Goal: Transaction & Acquisition: Subscribe to service/newsletter

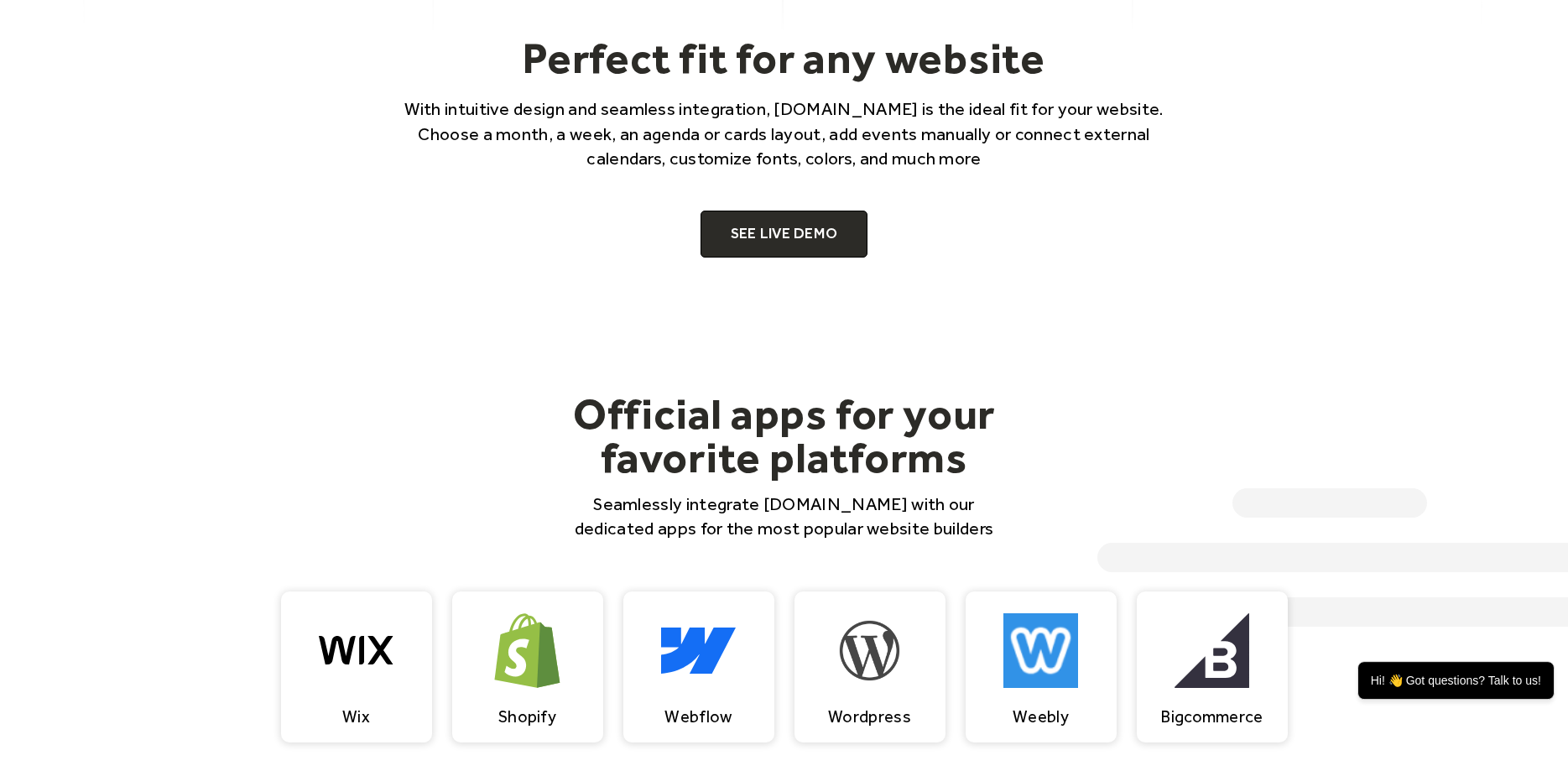
scroll to position [1284, 0]
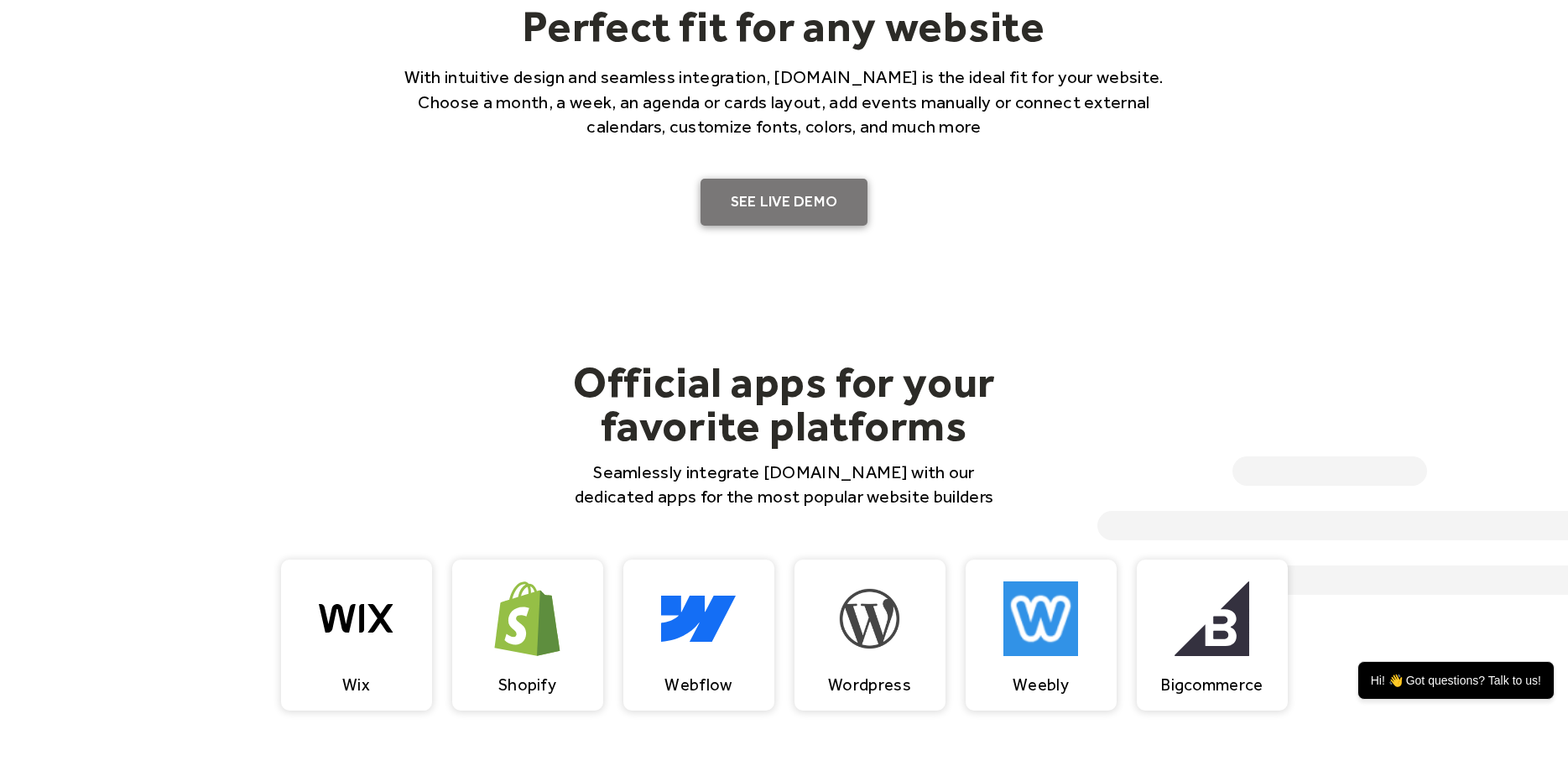
click at [721, 195] on link "SEE LIVE DEMO" at bounding box center [784, 202] width 167 height 47
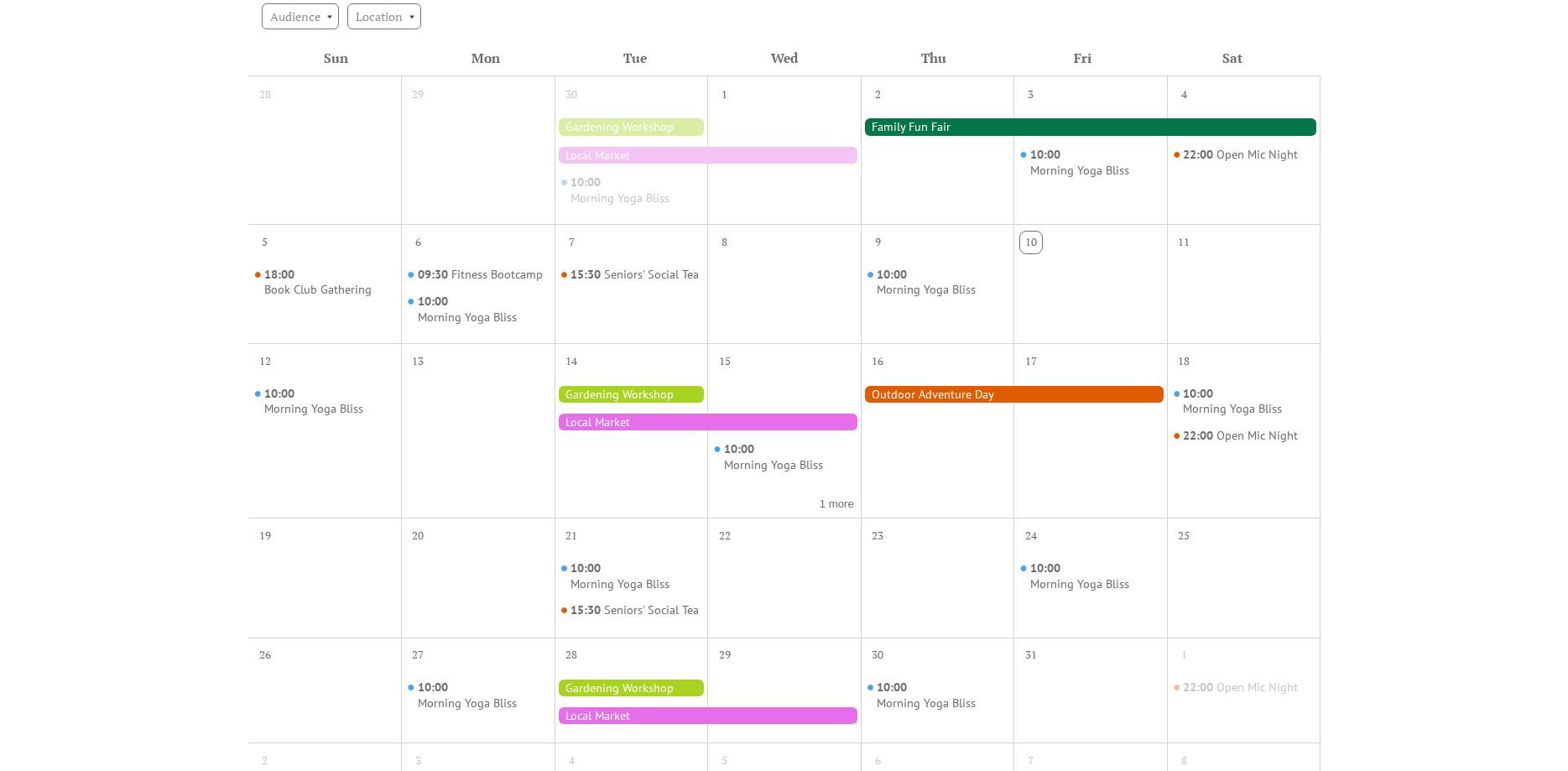
scroll to position [256, 0]
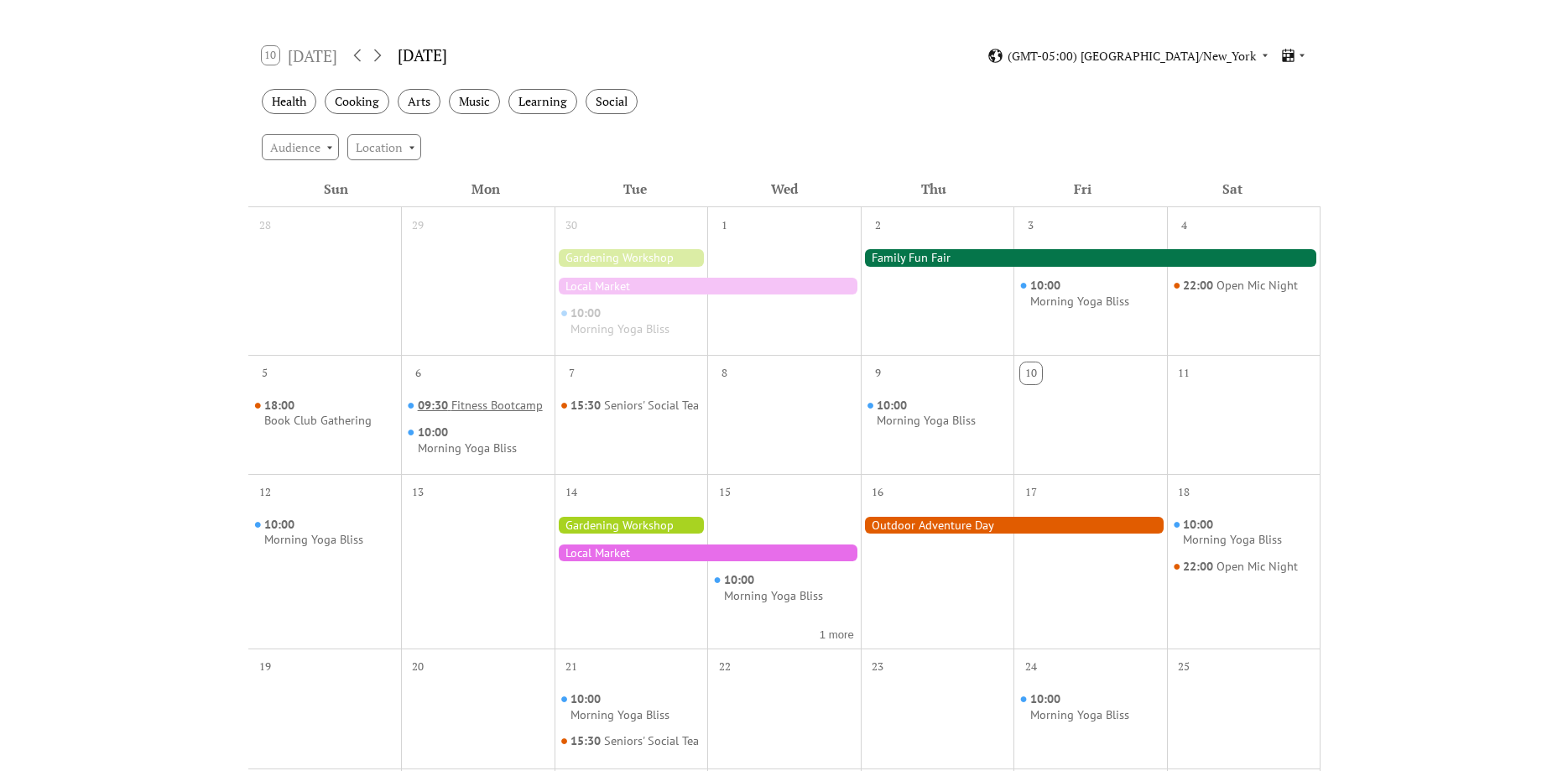
click at [514, 406] on div "Fitness Bootcamp" at bounding box center [496, 406] width 92 height 16
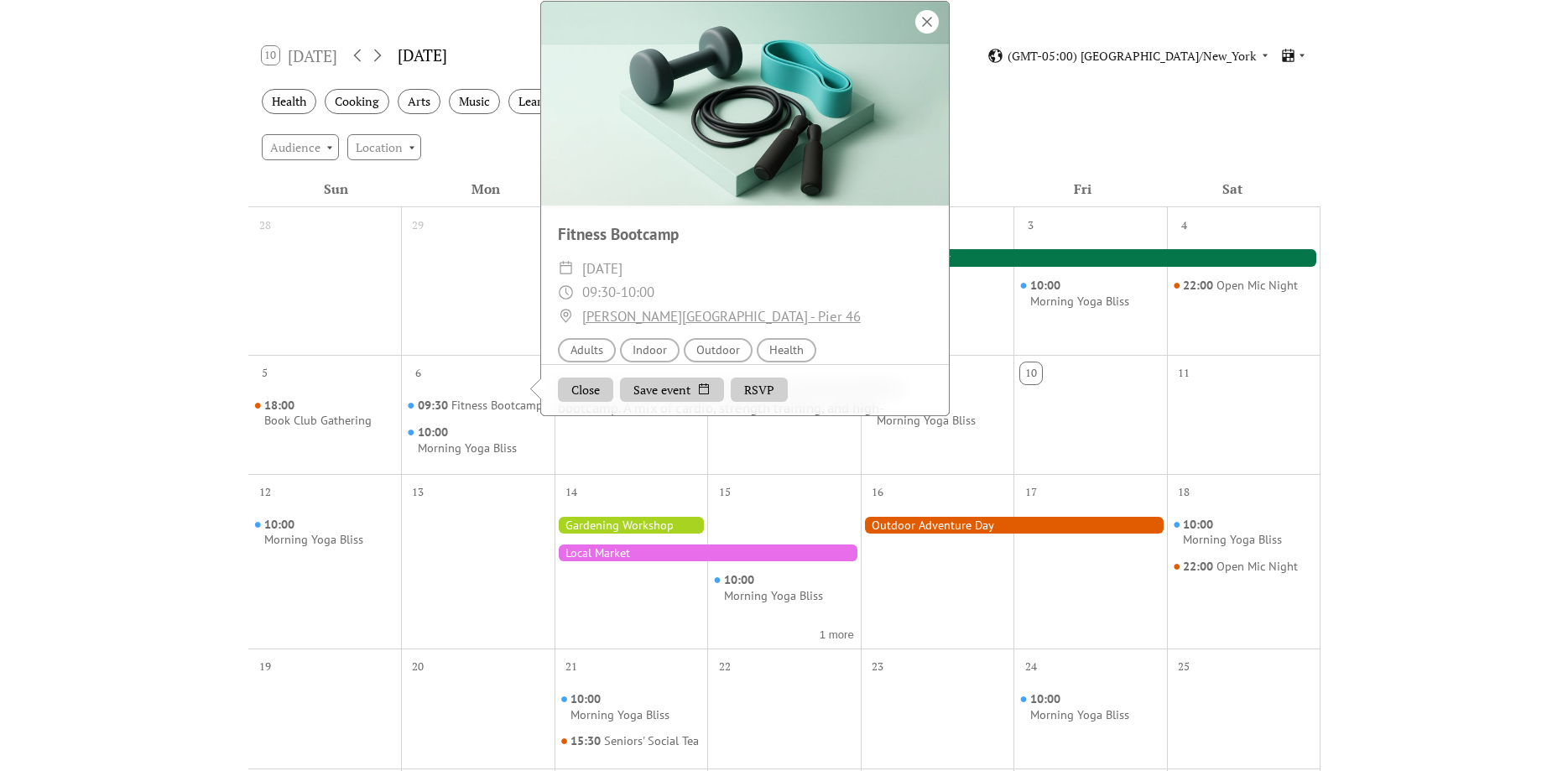
click at [931, 33] on div at bounding box center [926, 22] width 24 height 24
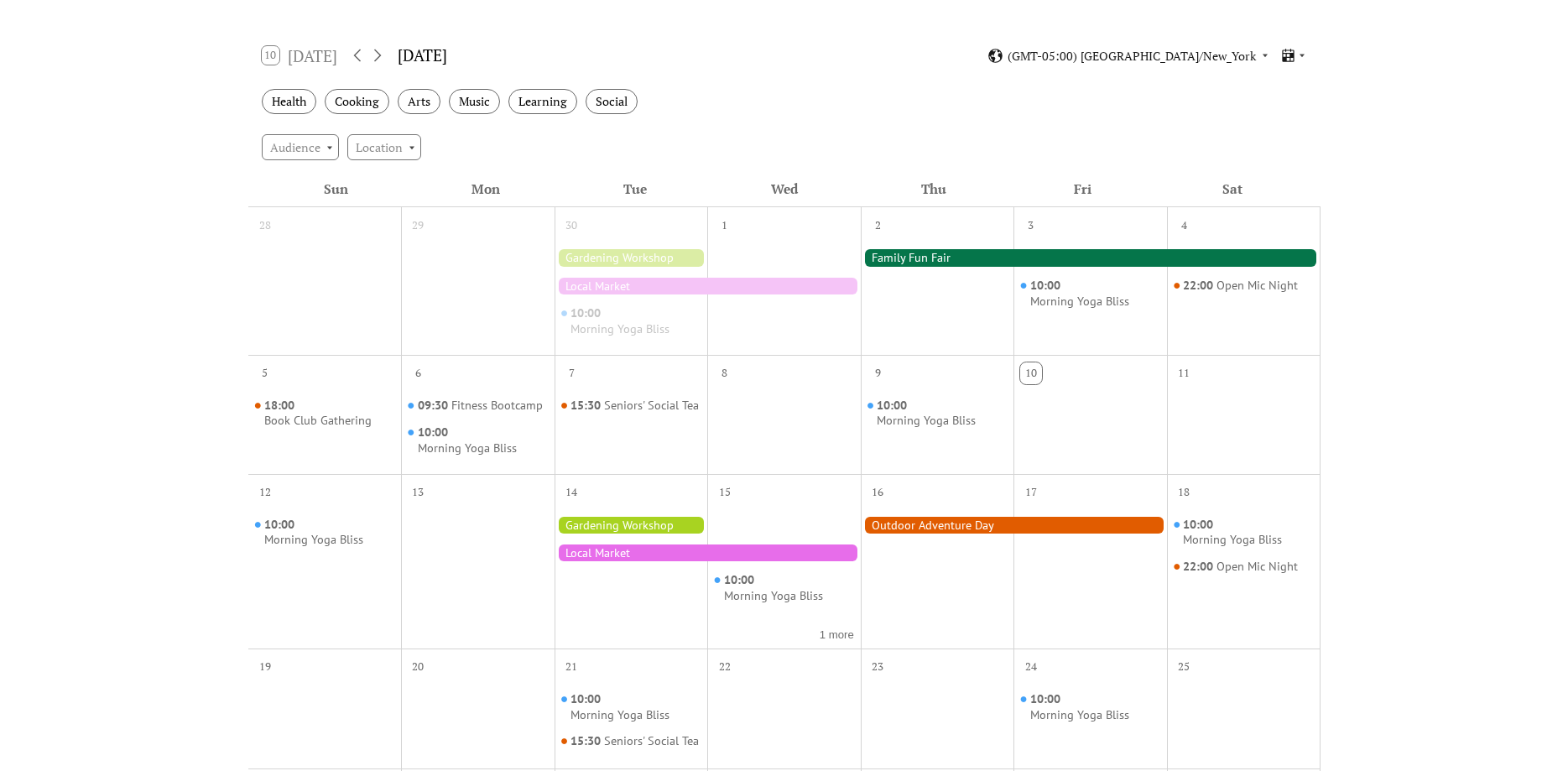
click at [153, 401] on div "Events Calendar Demo Loading the Events Calendar..." at bounding box center [784, 489] width 1568 height 1341
click at [473, 455] on div "Morning Yoga Bliss" at bounding box center [467, 448] width 99 height 16
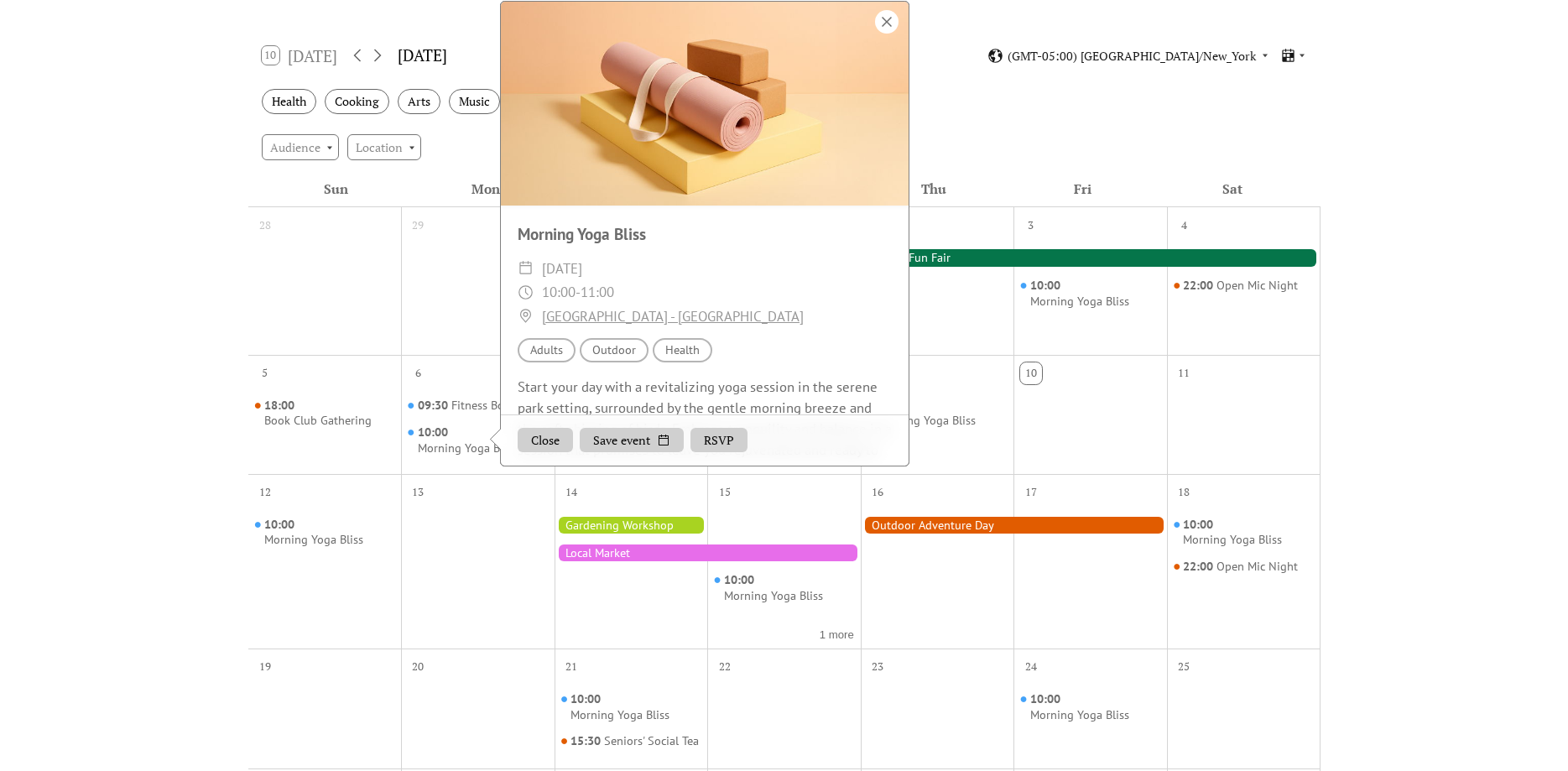
click at [885, 33] on div at bounding box center [886, 22] width 24 height 24
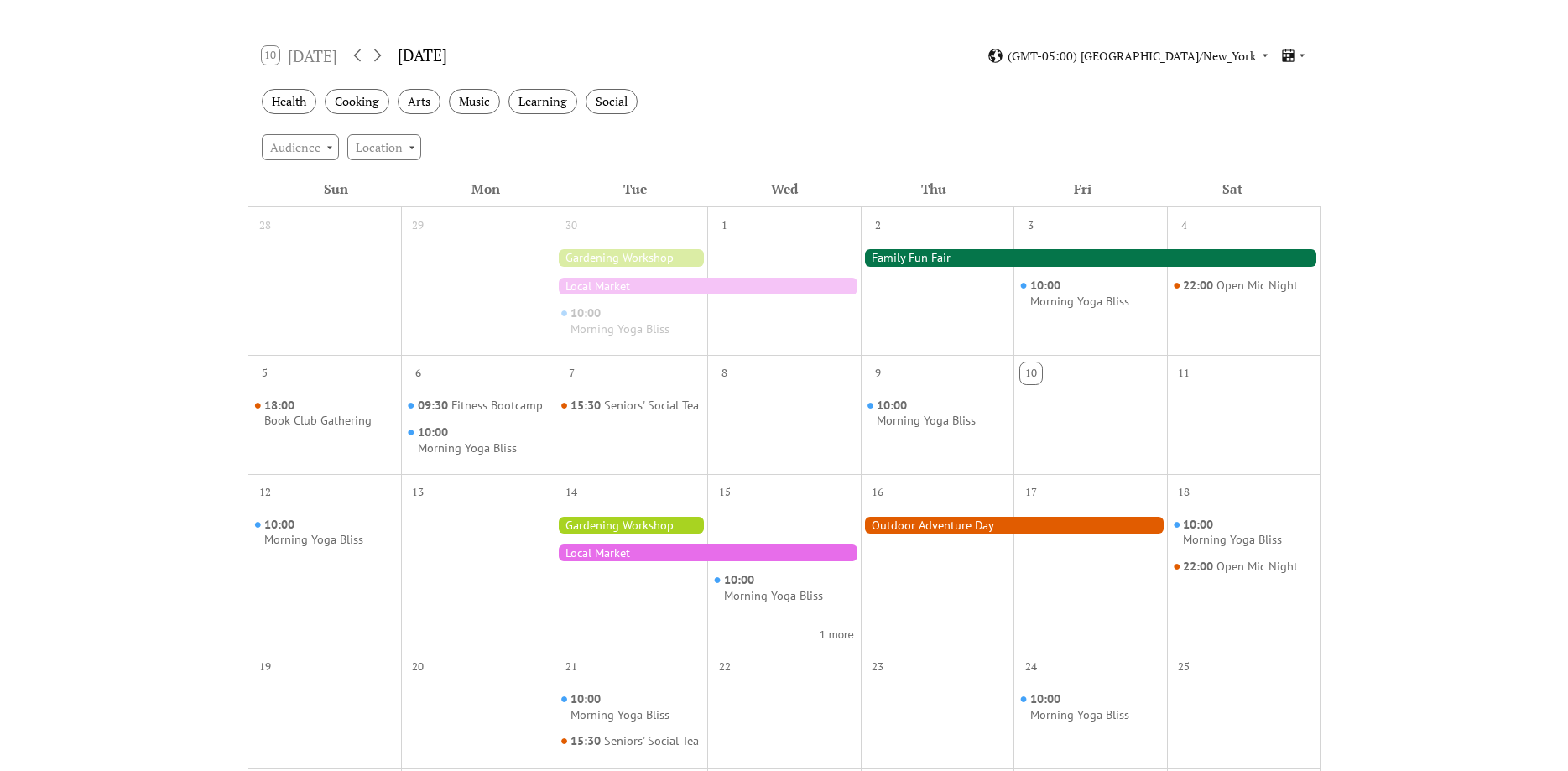
click at [177, 211] on div "Events Calendar Demo Loading the Events Calendar..." at bounding box center [784, 489] width 1568 height 1341
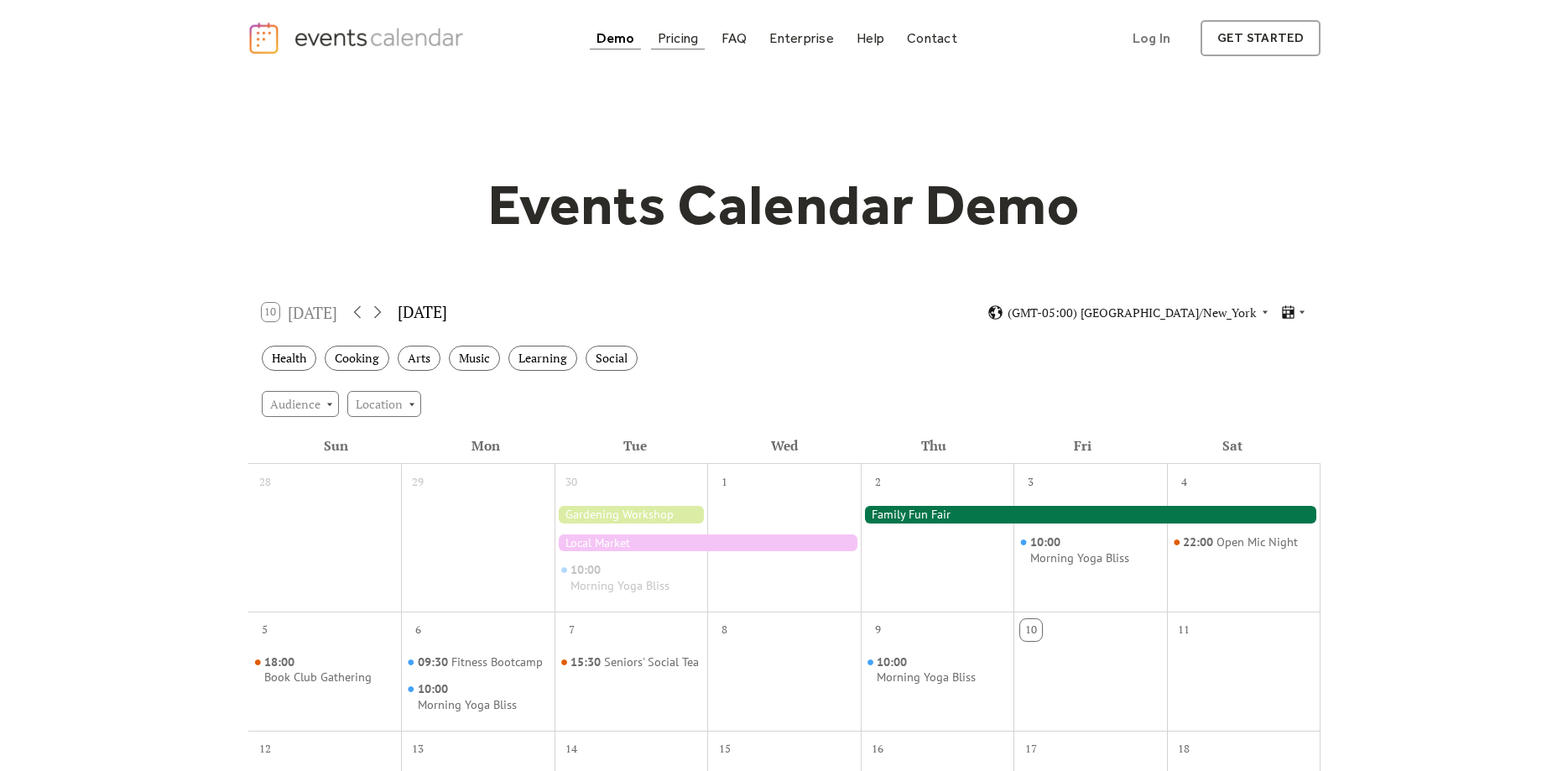
click at [674, 38] on div "Pricing" at bounding box center [678, 38] width 41 height 10
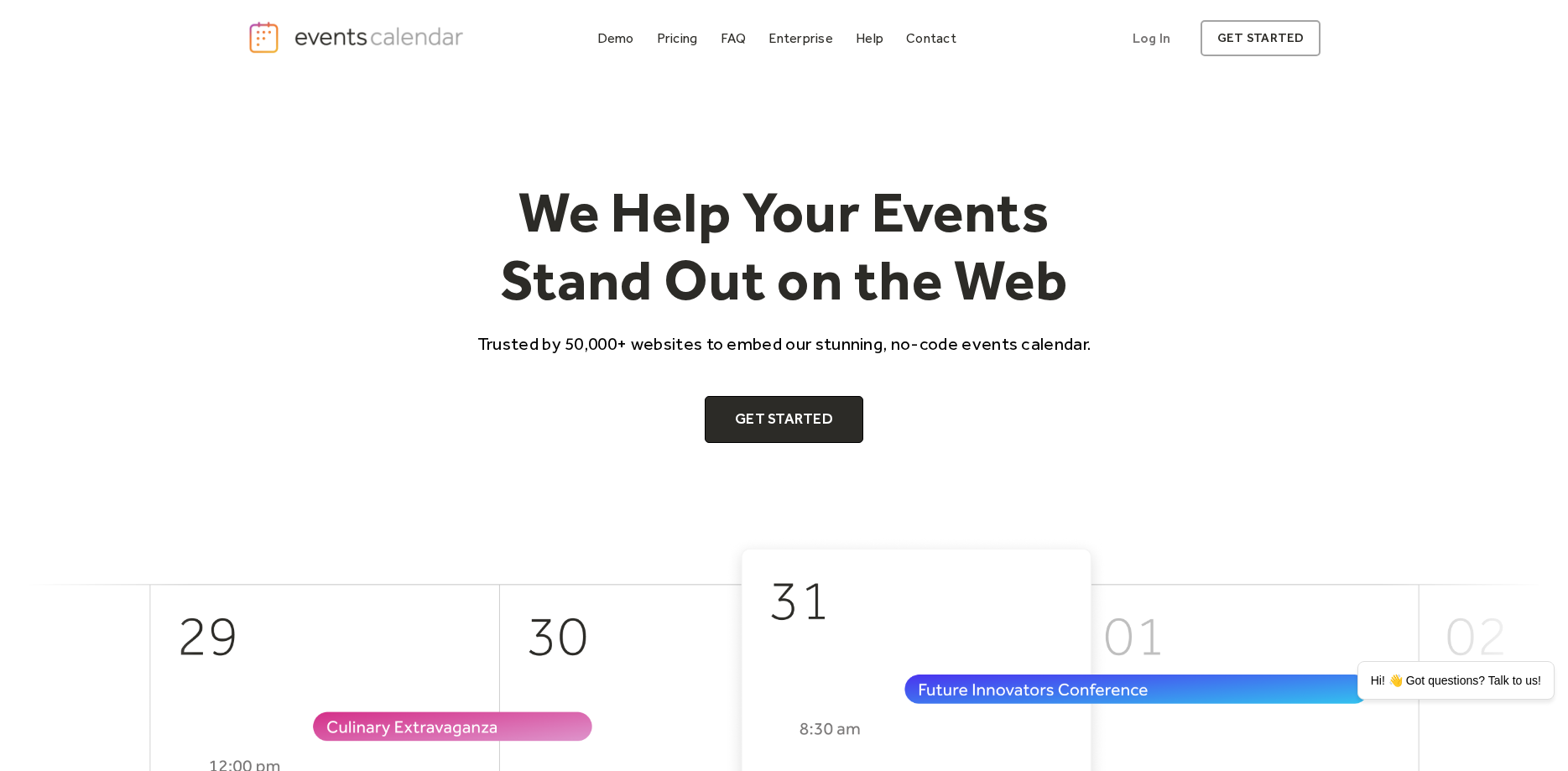
scroll to position [1284, 0]
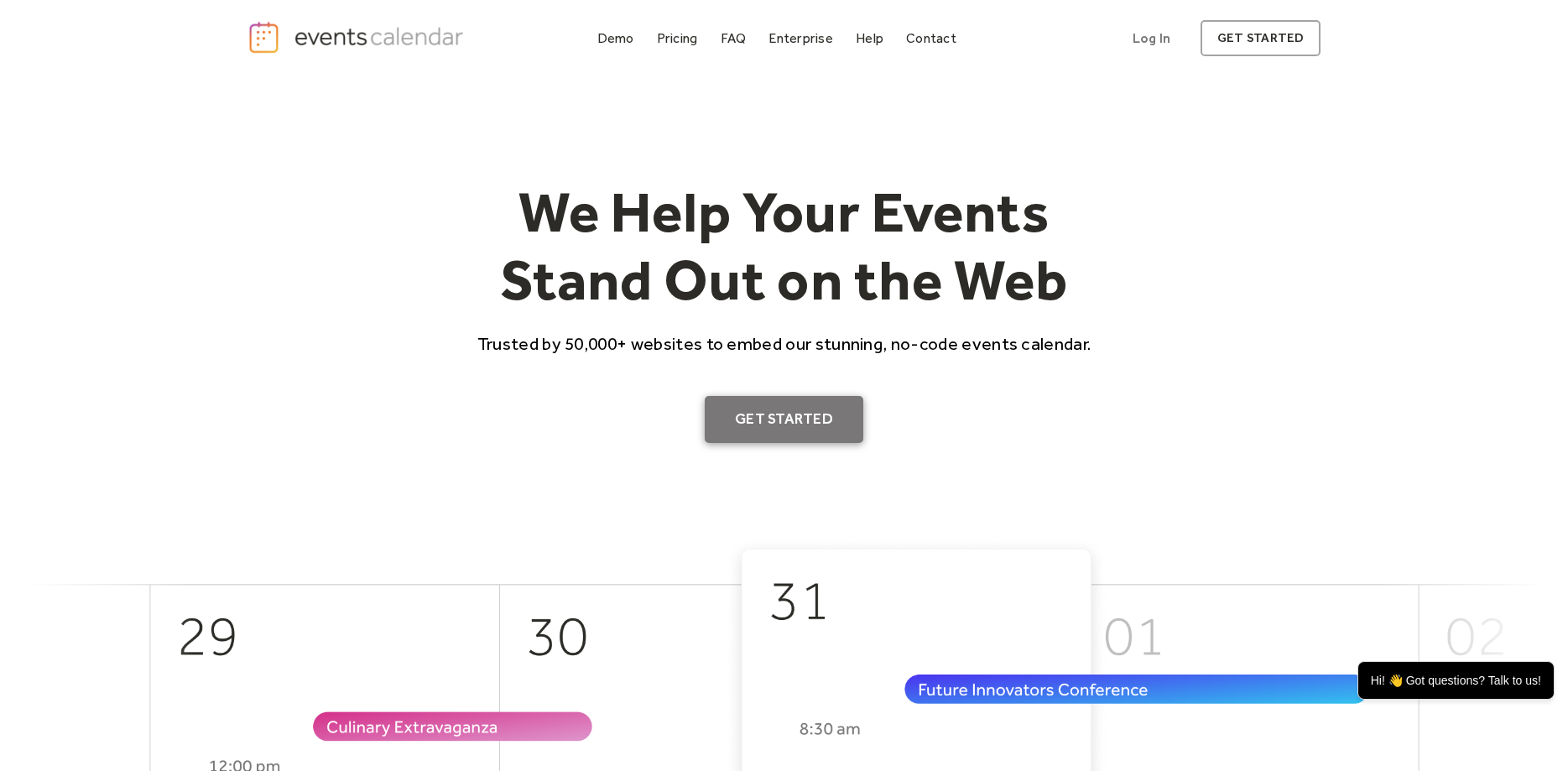
click at [757, 414] on link "Get Started" at bounding box center [784, 420] width 159 height 47
